Goal: Obtain resource: Obtain resource

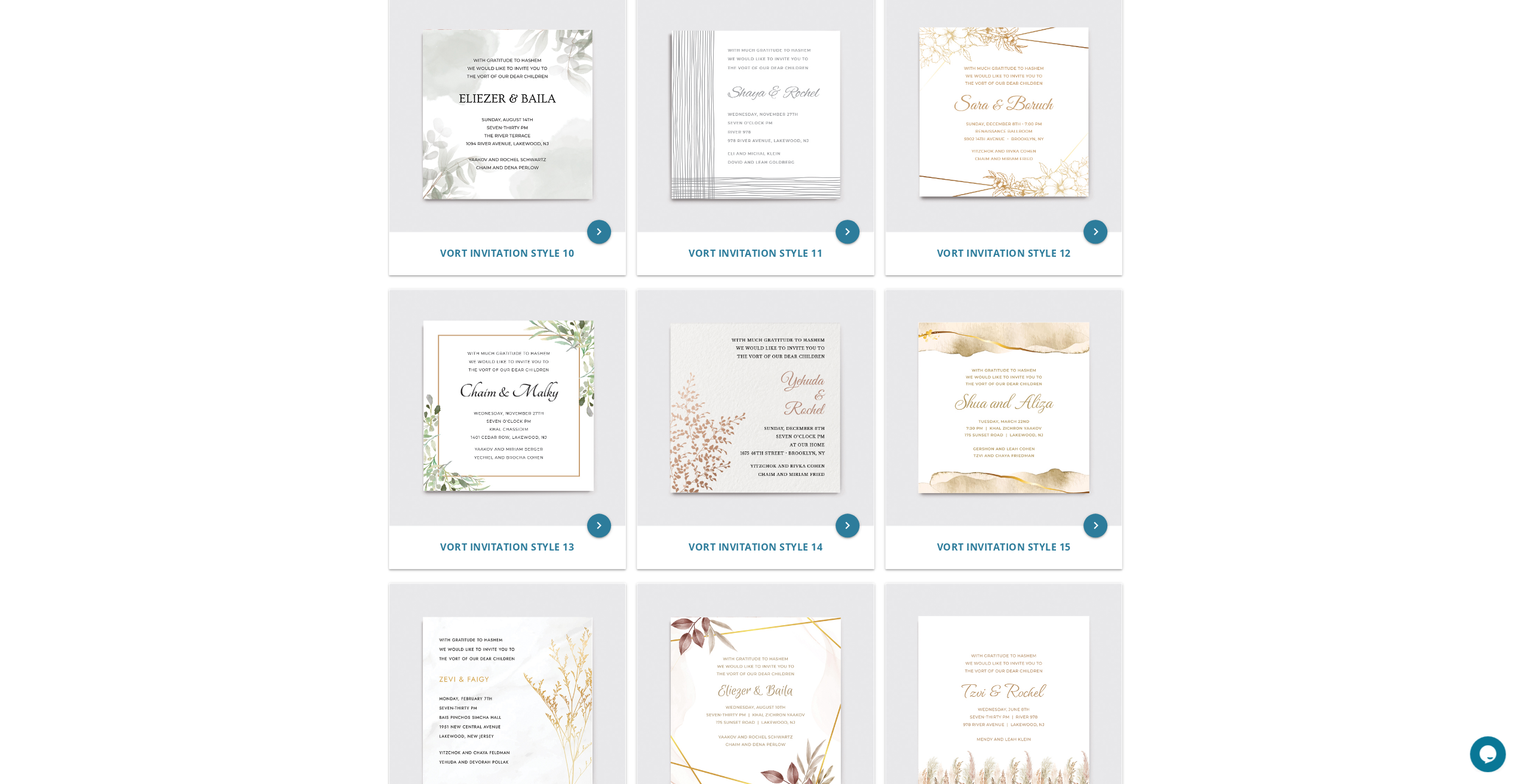
scroll to position [1254, 0]
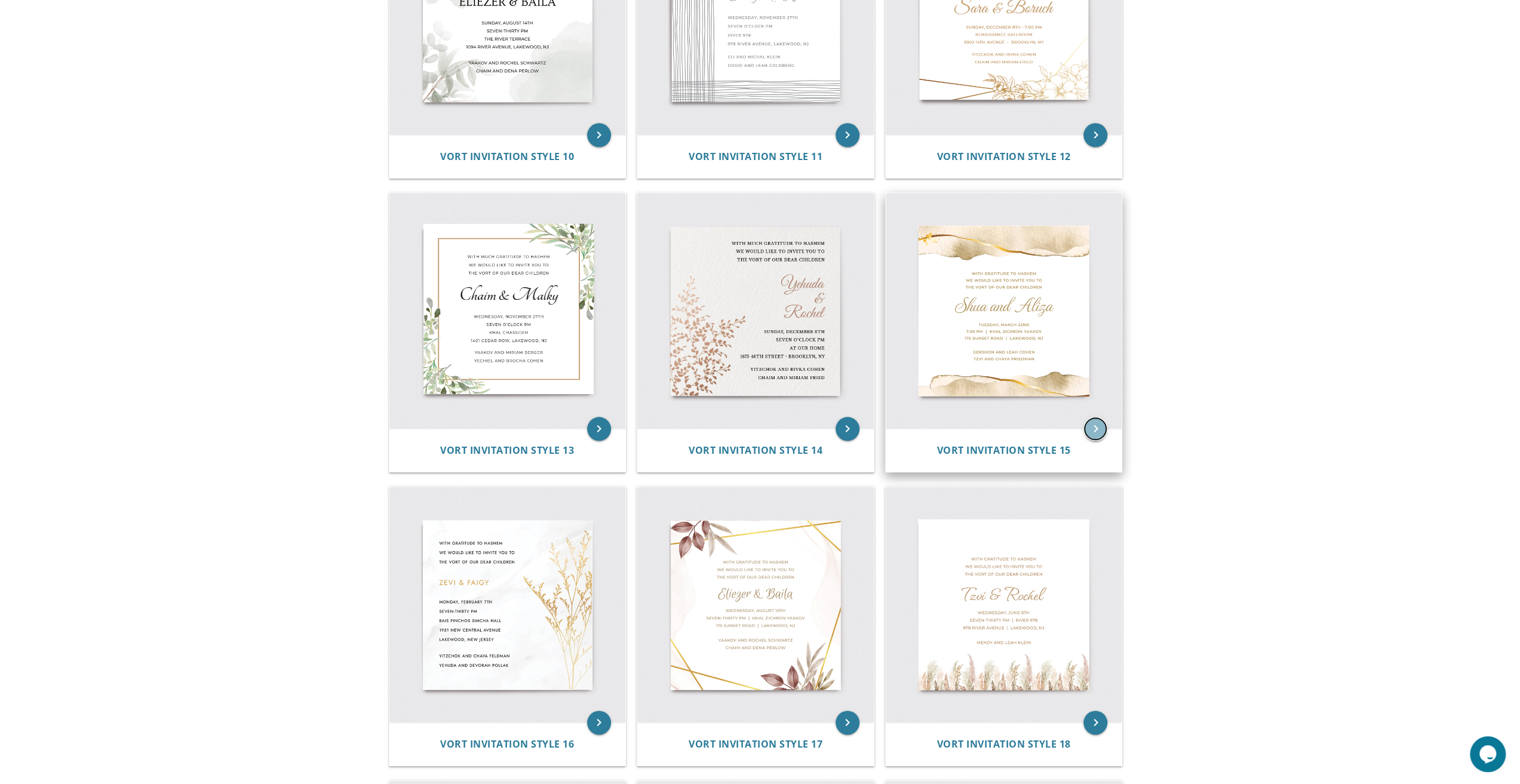
click at [1096, 427] on icon "keyboard_arrow_right" at bounding box center [1095, 428] width 24 height 24
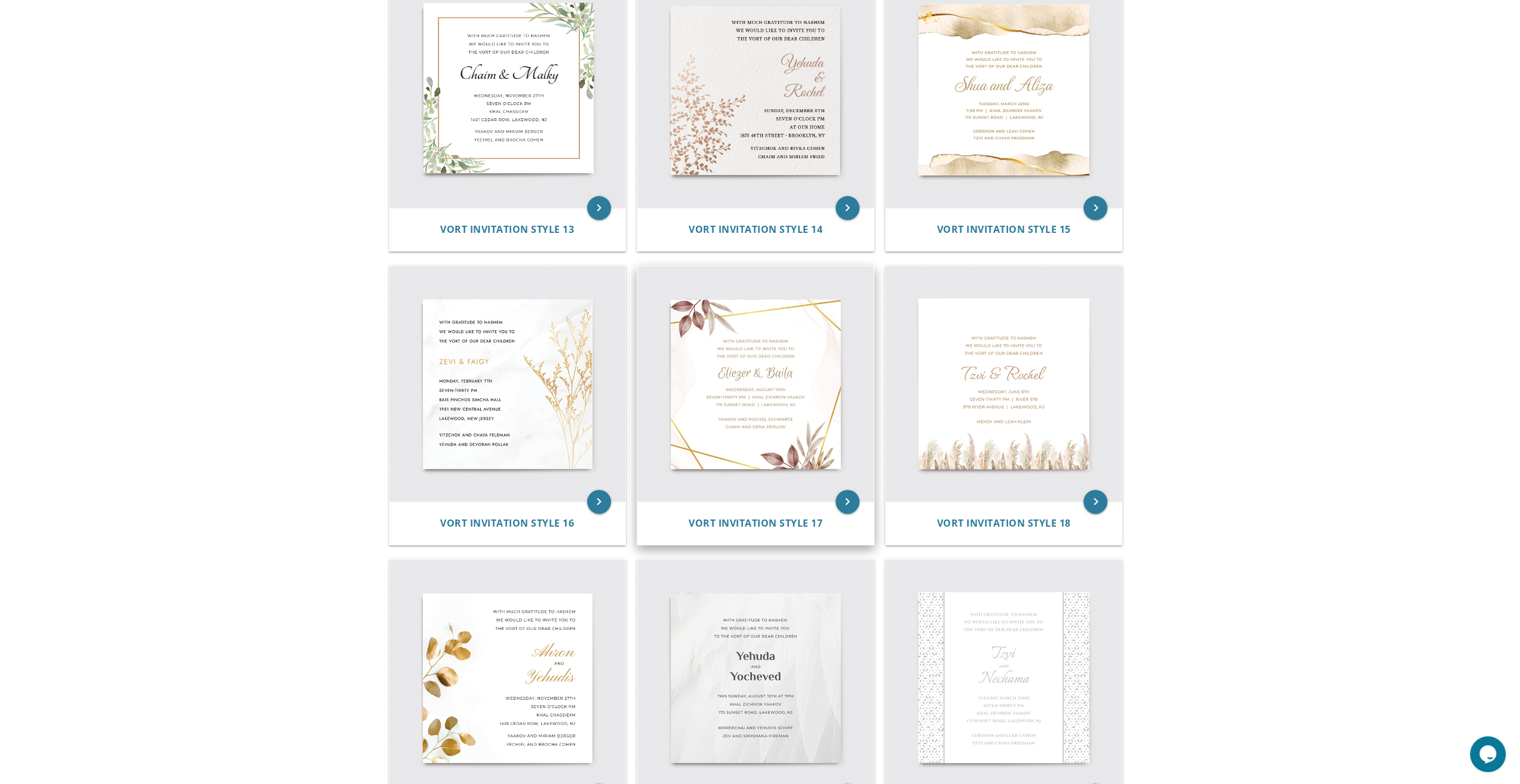
scroll to position [1493, 0]
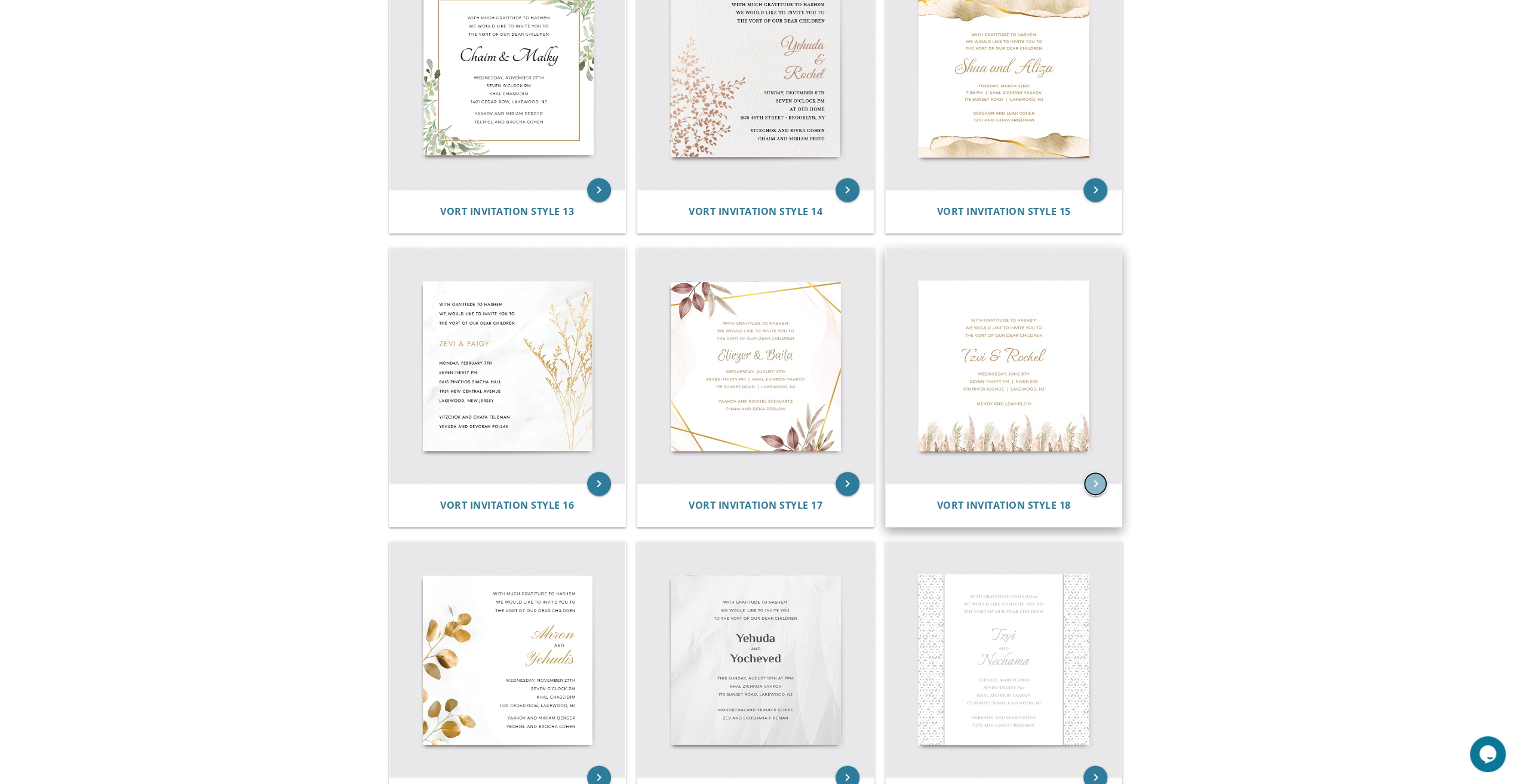
click at [1098, 481] on icon "keyboard_arrow_right" at bounding box center [1095, 483] width 24 height 24
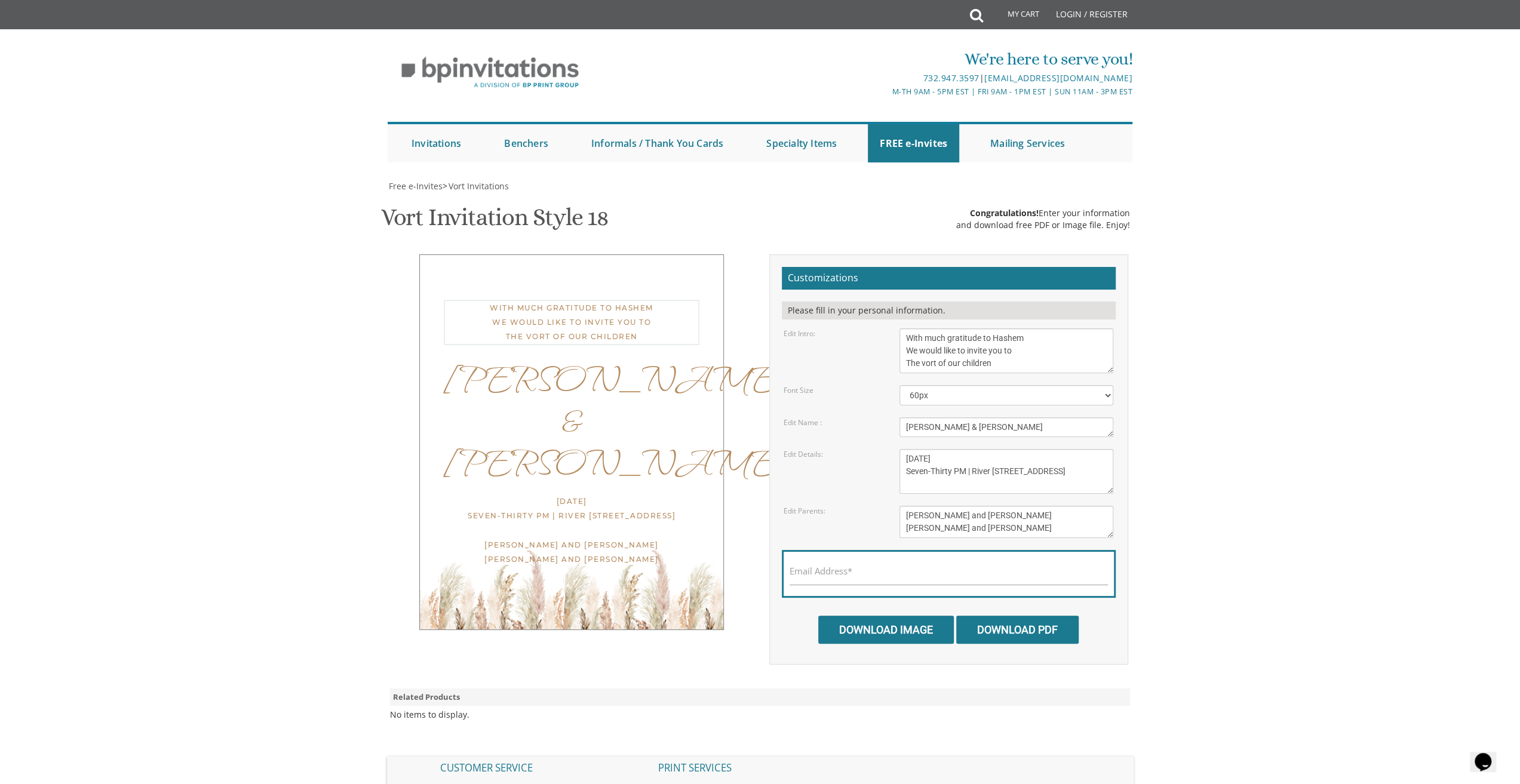
click at [909, 362] on textarea "With much gratitude to Hashem We would like to invite you to The vort of our ch…" at bounding box center [1006, 351] width 214 height 45
drag, startPoint x: 922, startPoint y: 364, endPoint x: 991, endPoint y: 369, distance: 69.2
click at [991, 369] on textarea "With much gratitude to Hashem We would like to invite you to The vort of our ch…" at bounding box center [1006, 351] width 214 height 45
type textarea "With much gratitude to Hashem We would like to invite you to The Sheva Brochos …"
drag, startPoint x: 964, startPoint y: 424, endPoint x: 905, endPoint y: 424, distance: 59.0
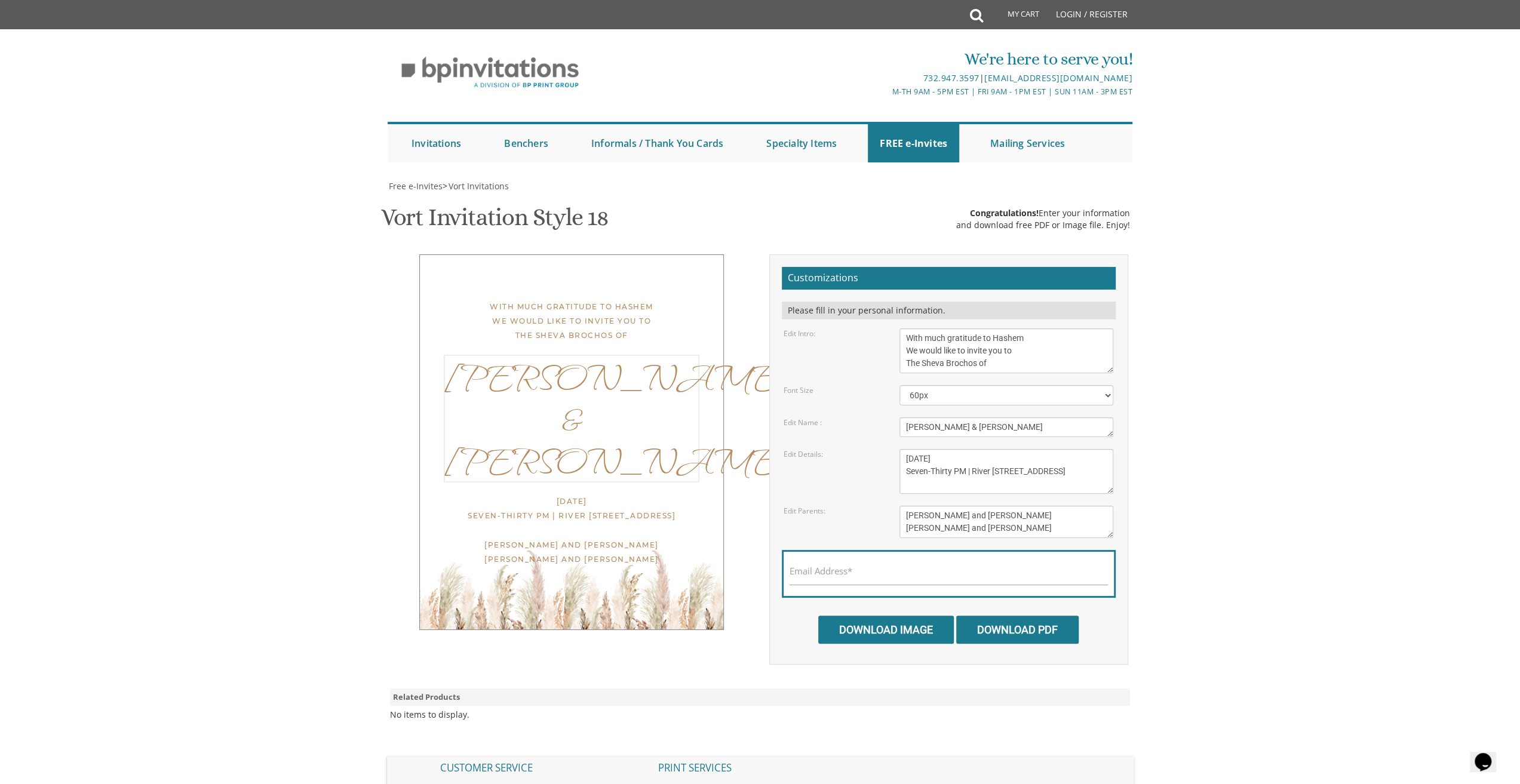
click at [905, 424] on textarea "[PERSON_NAME] & [PERSON_NAME]" at bounding box center [1006, 427] width 214 height 20
click at [925, 427] on textarea "[PERSON_NAME] & [PERSON_NAME]" at bounding box center [1006, 427] width 214 height 20
type textarea "Ari & [PERSON_NAME]"
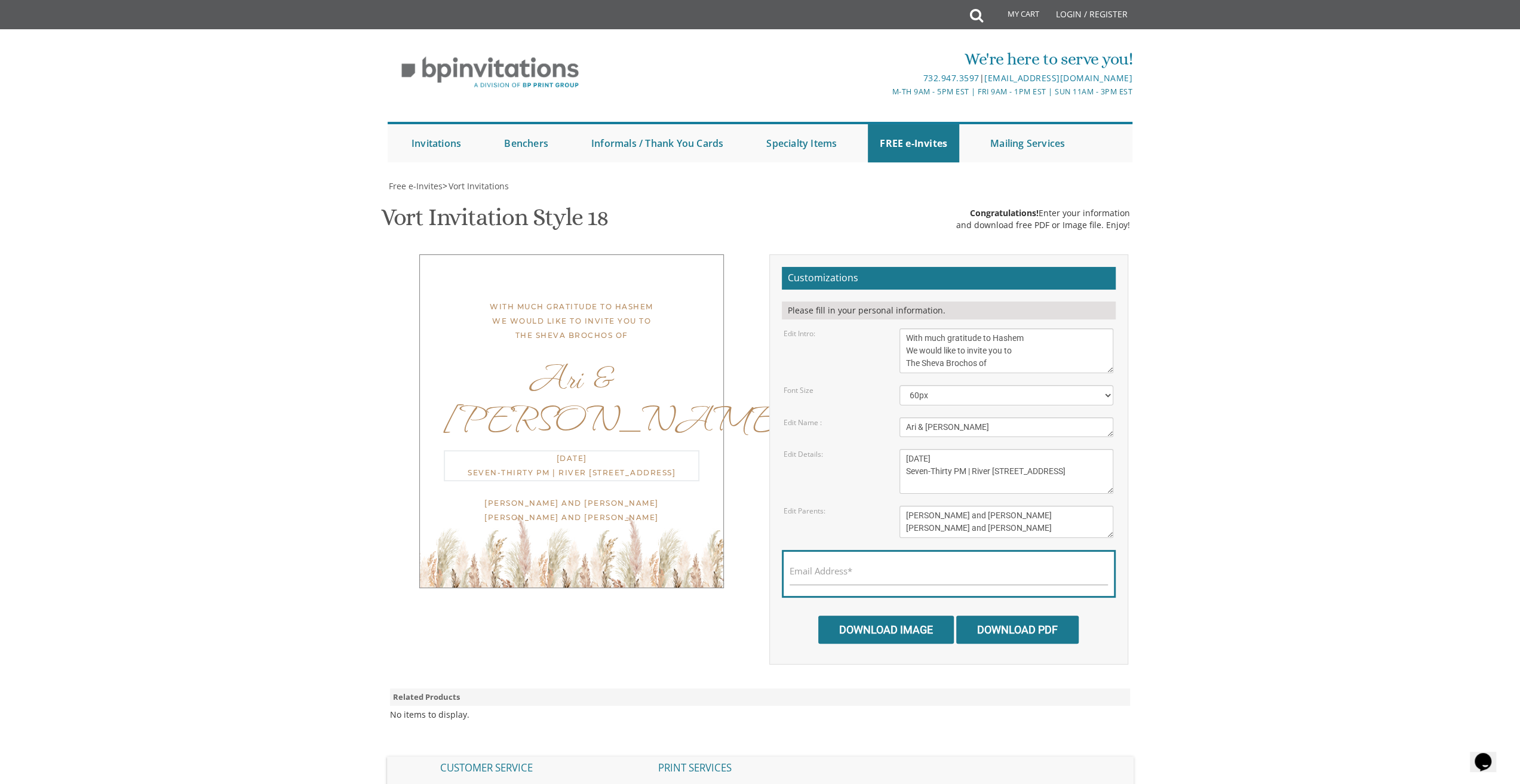
drag, startPoint x: 966, startPoint y: 468, endPoint x: 1037, endPoint y: 484, distance: 72.8
click at [1037, 484] on textarea "[DATE] Seven-Thirty PM | River [STREET_ADDRESS]" at bounding box center [1006, 472] width 214 height 45
drag, startPoint x: 905, startPoint y: 472, endPoint x: 952, endPoint y: 468, distance: 47.2
click at [952, 468] on textarea "[DATE] Seven-Thirty PM | River [STREET_ADDRESS]" at bounding box center [1006, 472] width 214 height 45
drag, startPoint x: 906, startPoint y: 454, endPoint x: 934, endPoint y: 457, distance: 28.2
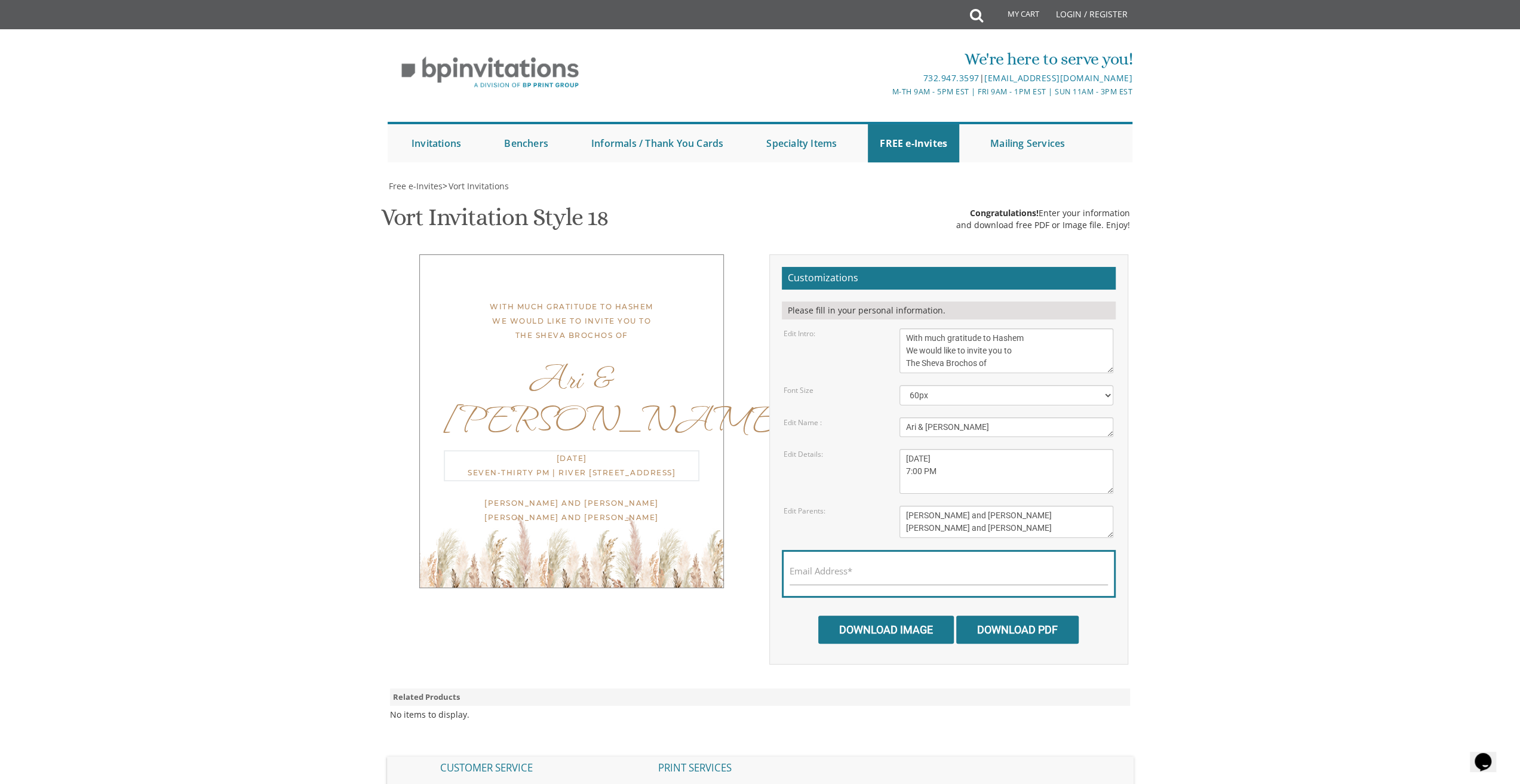
click at [934, 457] on textarea "[DATE] Seven-Thirty PM | River [STREET_ADDRESS]" at bounding box center [1006, 472] width 214 height 45
drag, startPoint x: 940, startPoint y: 458, endPoint x: 956, endPoint y: 458, distance: 16.0
click at [956, 458] on textarea "[DATE] Seven-Thirty PM | River [STREET_ADDRESS]" at bounding box center [1006, 472] width 214 height 45
click at [973, 458] on textarea "[DATE] Seven-Thirty PM | River [STREET_ADDRESS]" at bounding box center [1006, 472] width 214 height 45
click at [973, 458] on textarea "[DATE] Seven-Thirty PM | River [STREET_ADDRESS]" at bounding box center [1006, 472] width 214 height 45
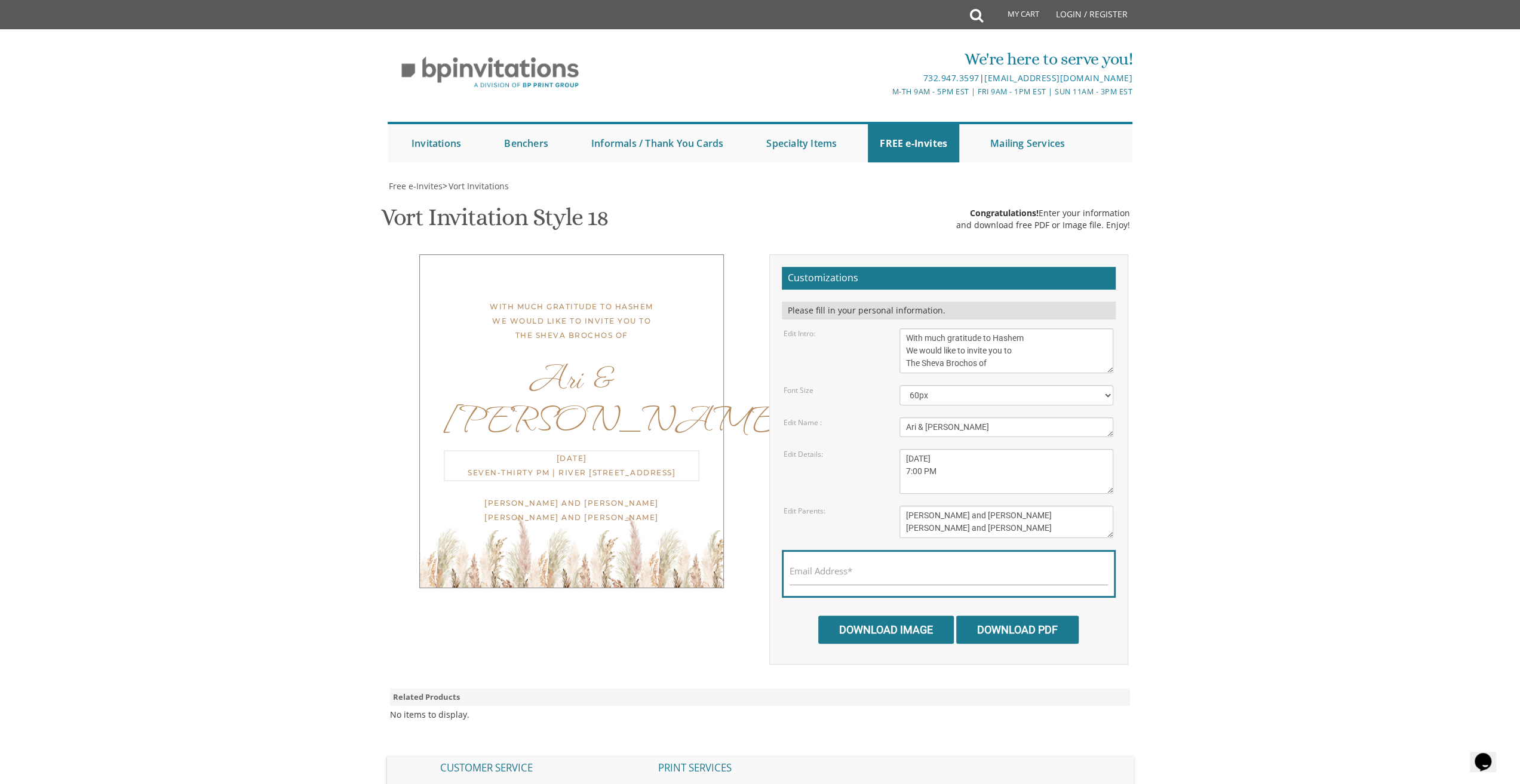
click at [968, 460] on textarea "[DATE] Seven-Thirty PM | River [STREET_ADDRESS]" at bounding box center [1006, 472] width 214 height 45
click at [909, 480] on textarea "[DATE] Seven-Thirty PM | River [STREET_ADDRESS]" at bounding box center [1006, 472] width 214 height 45
click at [937, 474] on textarea "[DATE] Seven-Thirty PM | River [STREET_ADDRESS]" at bounding box center [1006, 472] width 214 height 45
paste textarea "[PERSON_NAME] 4.419 Google reviews Event venue in [GEOGRAPHIC_DATA], [US_STATE]…"
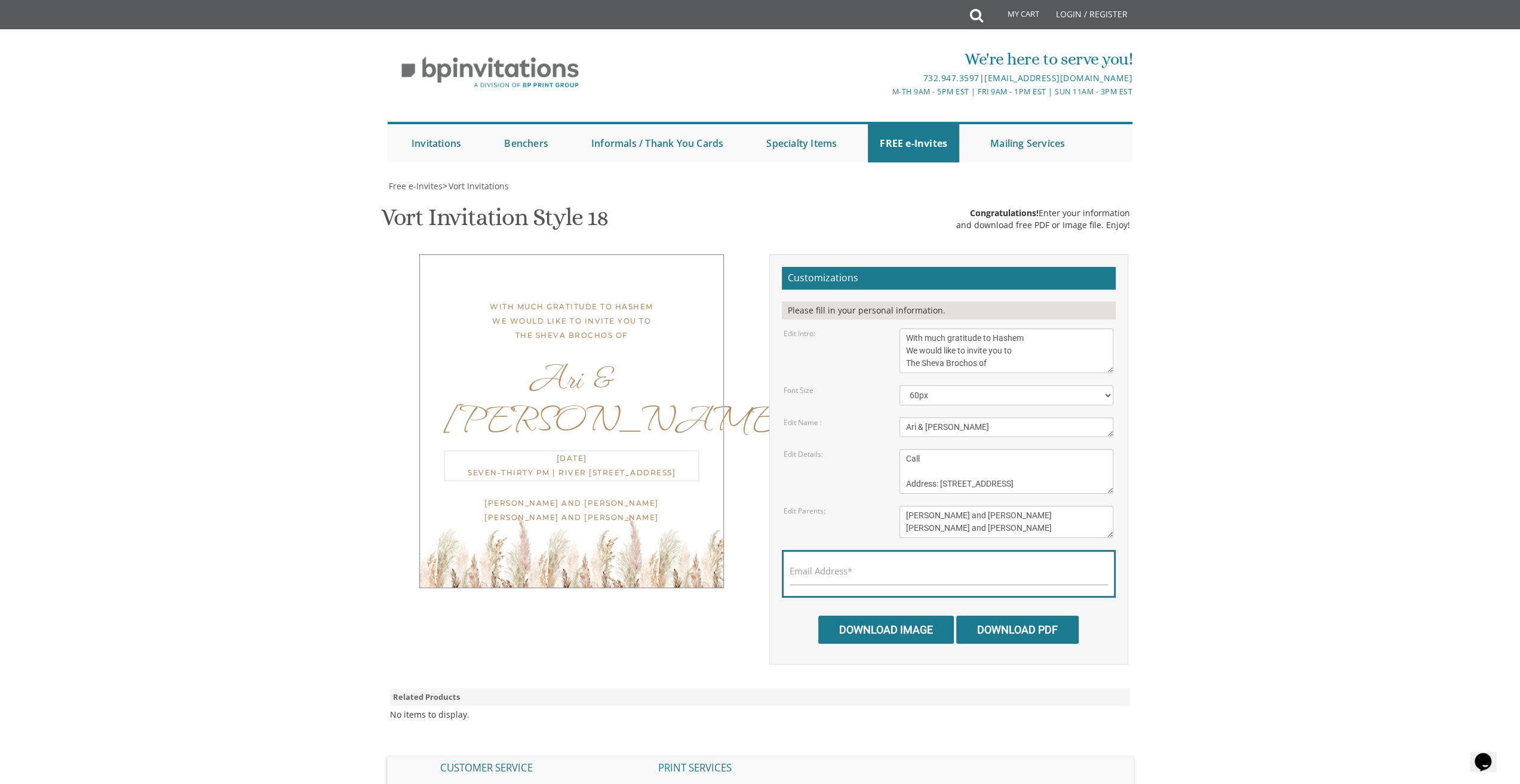
drag, startPoint x: 906, startPoint y: 460, endPoint x: 936, endPoint y: 483, distance: 37.8
click at [936, 483] on textarea "[DATE] Seven-Thirty PM | River [STREET_ADDRESS]" at bounding box center [1006, 472] width 214 height 45
drag, startPoint x: 904, startPoint y: 459, endPoint x: 1050, endPoint y: 468, distance: 146.3
click at [1050, 468] on textarea "[DATE] Seven-Thirty PM | River [STREET_ADDRESS]" at bounding box center [1006, 472] width 214 height 45
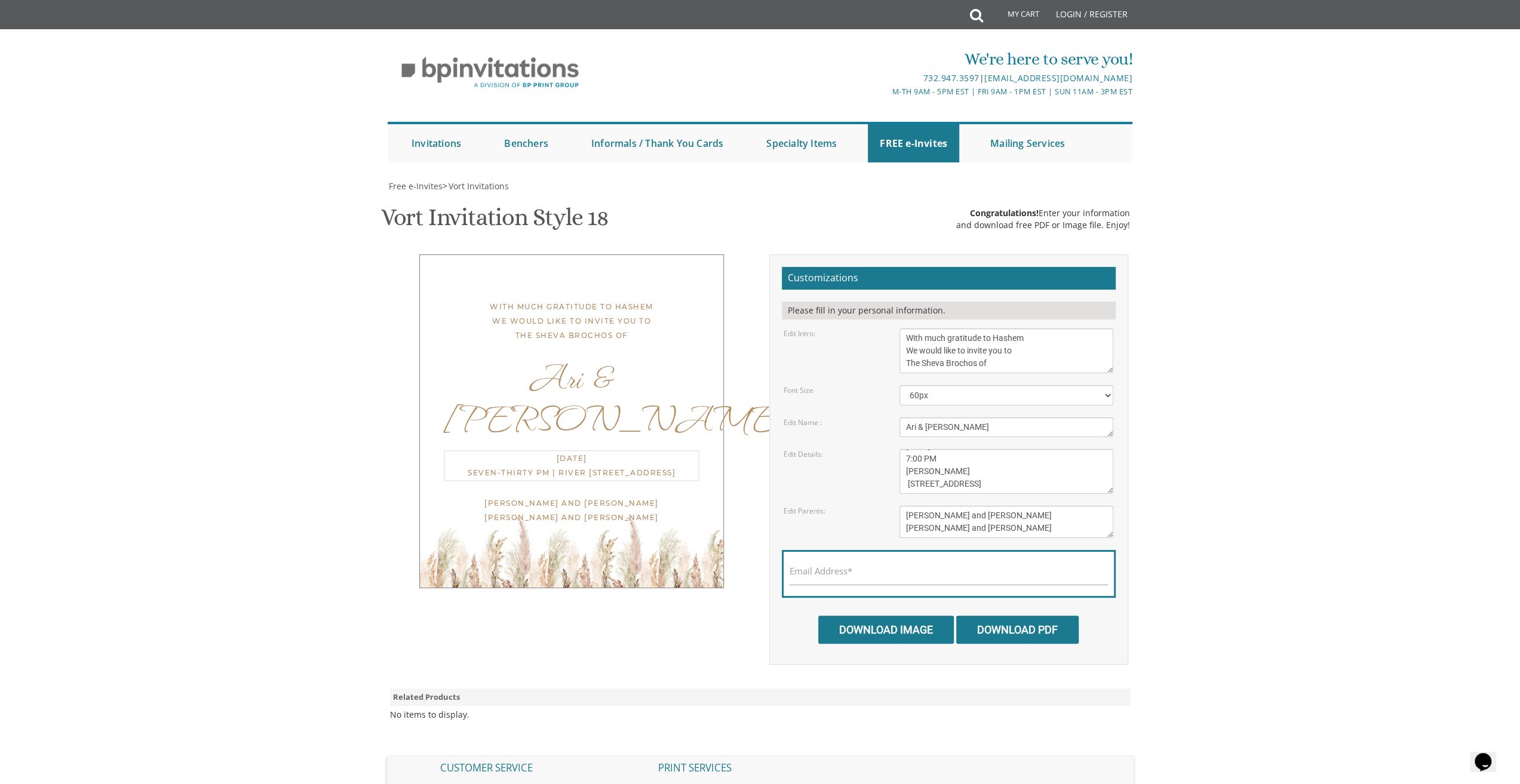
scroll to position [12, 0]
type textarea "[DATE] 7:00 PM [PERSON_NAME] [STREET_ADDRESS]"
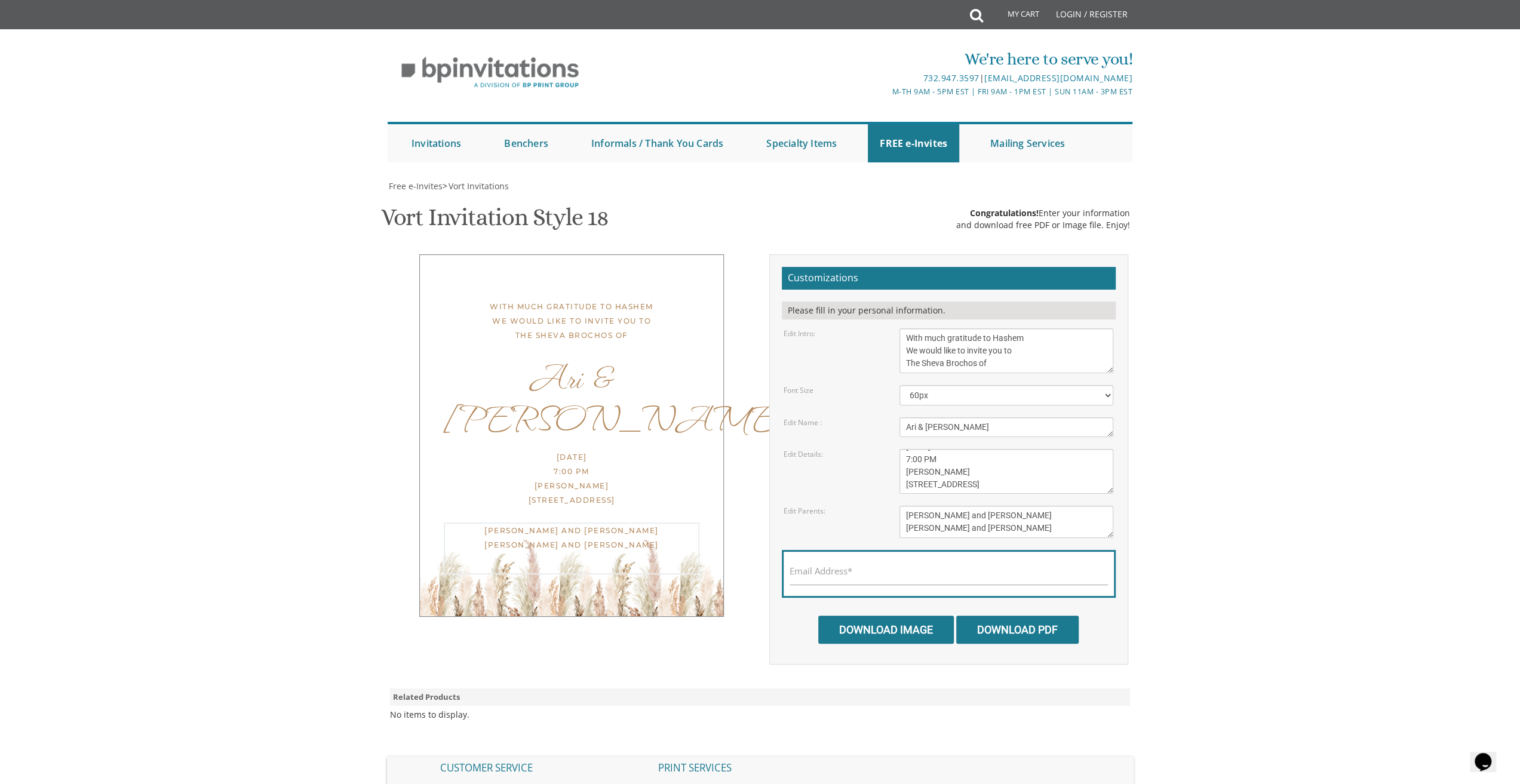
drag, startPoint x: 1000, startPoint y: 528, endPoint x: 903, endPoint y: 513, distance: 98.2
click at [903, 513] on textarea "[PERSON_NAME] and [PERSON_NAME] [PERSON_NAME] and [PERSON_NAME]" at bounding box center [1006, 522] width 214 height 32
type textarea "[PERSON_NAME] and [PERSON_NAME] Families"
click at [983, 456] on textarea "[DATE] Seven-Thirty PM | River [STREET_ADDRESS]" at bounding box center [1006, 472] width 214 height 45
click at [951, 471] on textarea "[DATE] Seven-Thirty PM | River [STREET_ADDRESS]" at bounding box center [1006, 472] width 214 height 45
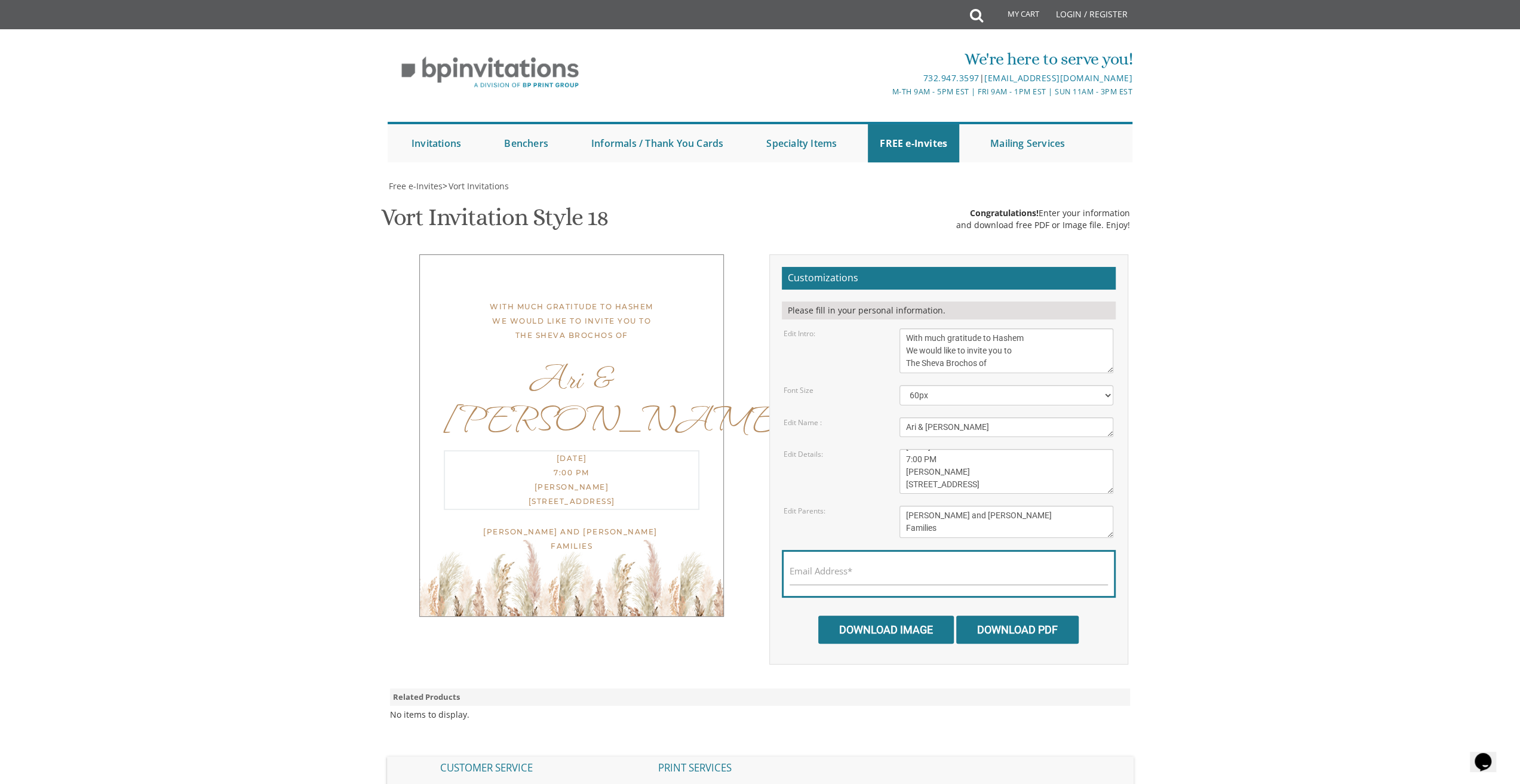
click at [951, 471] on textarea "[DATE] Seven-Thirty PM | River [STREET_ADDRESS]" at bounding box center [1006, 472] width 214 height 45
click at [1058, 481] on textarea "[DATE] Seven-Thirty PM | River [STREET_ADDRESS]" at bounding box center [1006, 472] width 214 height 45
click at [905, 337] on textarea "With much gratitude to Hashem We would like to invite you to The vort of our ch…" at bounding box center [1006, 351] width 214 height 45
click at [952, 470] on textarea "[DATE] Seven-Thirty PM | River [STREET_ADDRESS]" at bounding box center [1006, 472] width 214 height 45
type textarea "[DATE] 7:00 PM [PERSON_NAME] (Dairy Menu) [STREET_ADDRESS]"
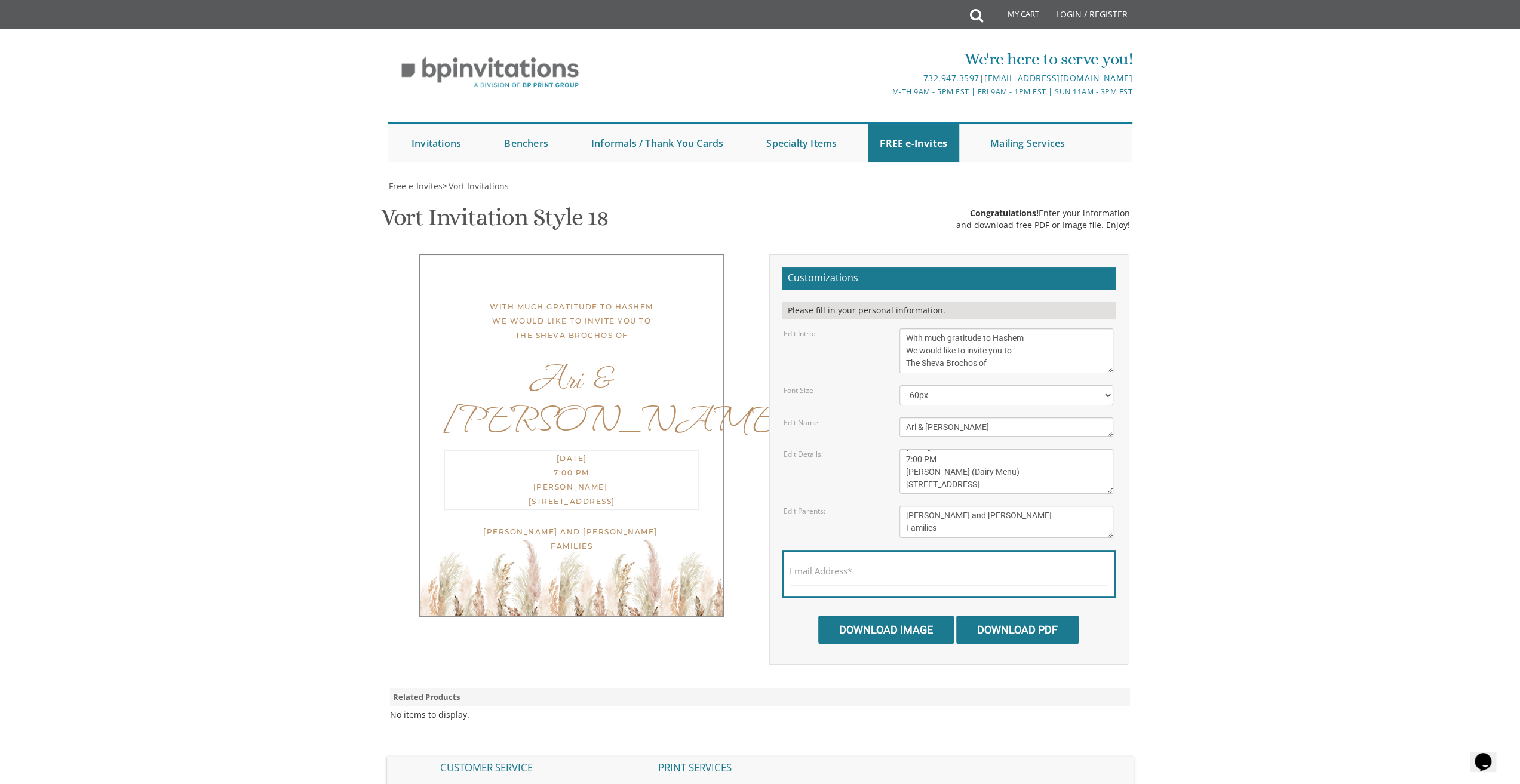
click at [1044, 513] on textarea "[PERSON_NAME] and [PERSON_NAME] [PERSON_NAME] and [PERSON_NAME]" at bounding box center [1006, 522] width 214 height 32
click at [848, 573] on label "Email Address*" at bounding box center [821, 572] width 63 height 13
click at [848, 573] on input "Email Address*" at bounding box center [948, 577] width 318 height 15
click at [813, 575] on input "Email Address*" at bounding box center [948, 577] width 318 height 15
type input "[EMAIL_ADDRESS][DOMAIN_NAME]"
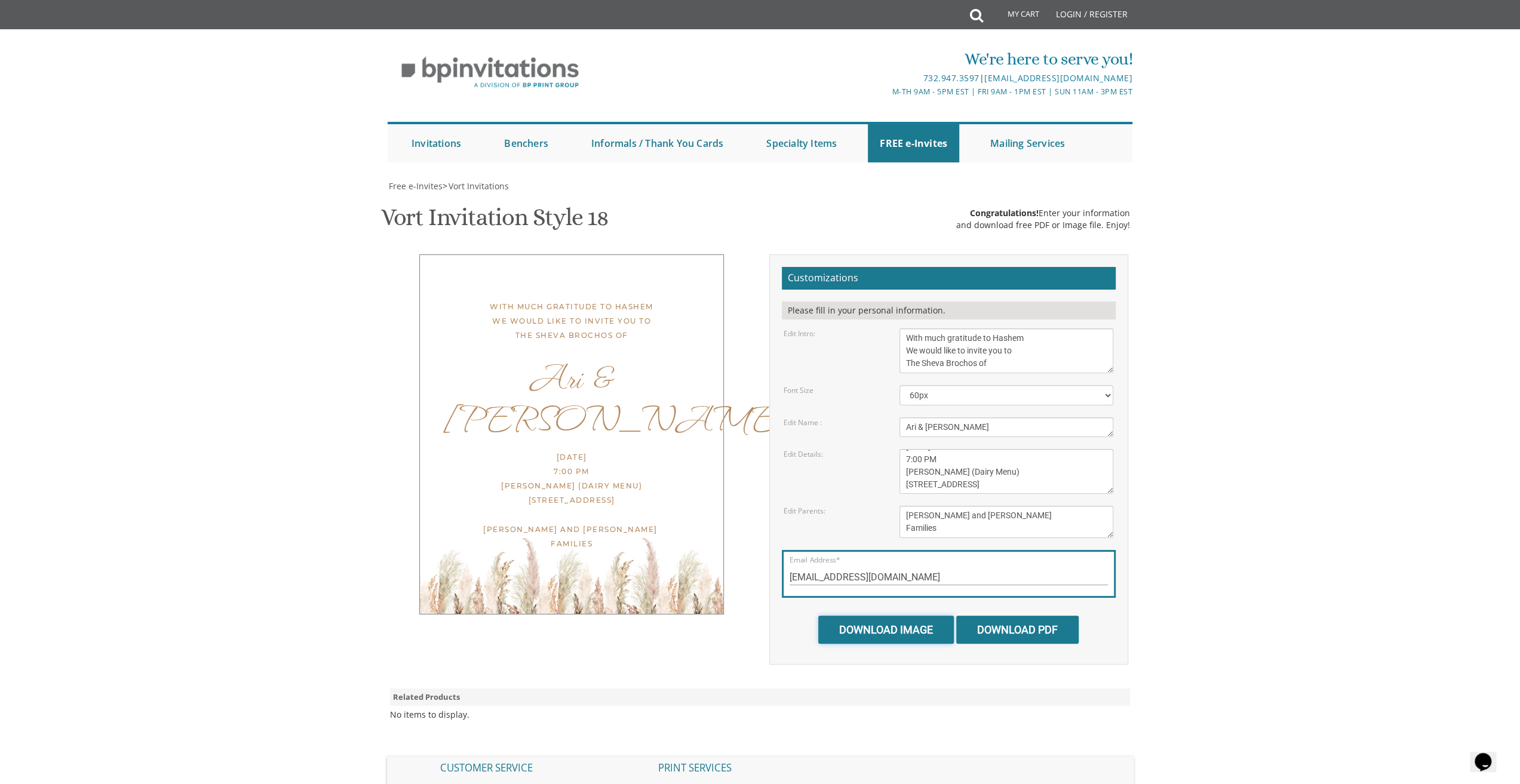
click at [896, 629] on input "Download Image" at bounding box center [886, 630] width 136 height 28
click at [1027, 628] on input "Download PDF" at bounding box center [1017, 630] width 122 height 28
